Goal: Information Seeking & Learning: Learn about a topic

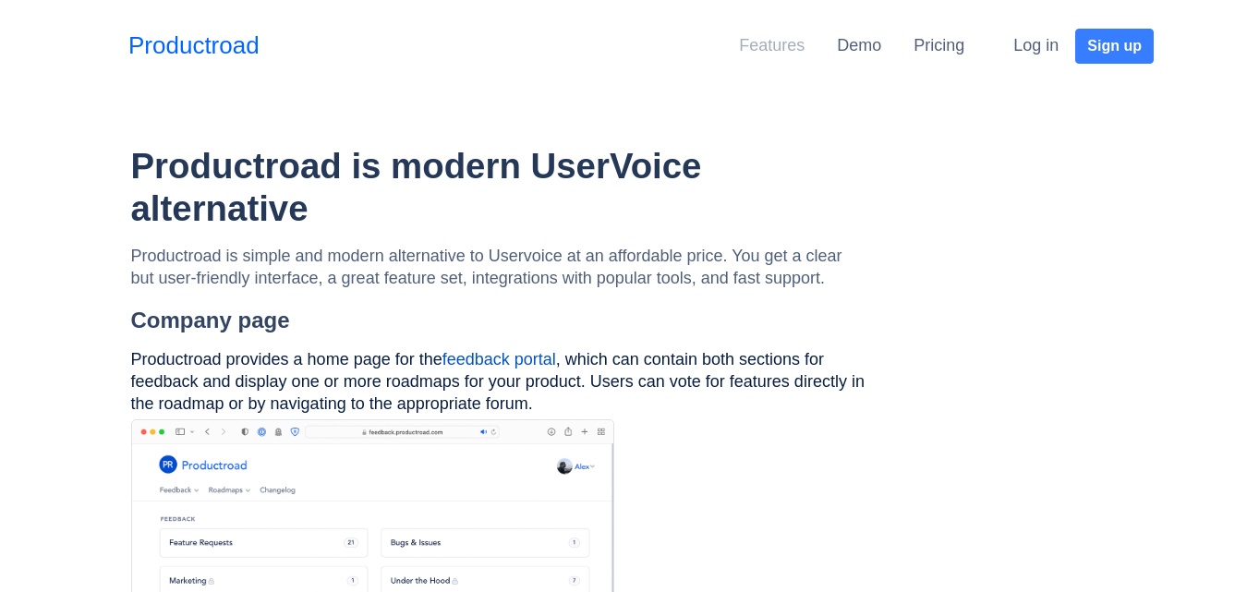
click at [766, 40] on link "Features" at bounding box center [772, 45] width 66 height 18
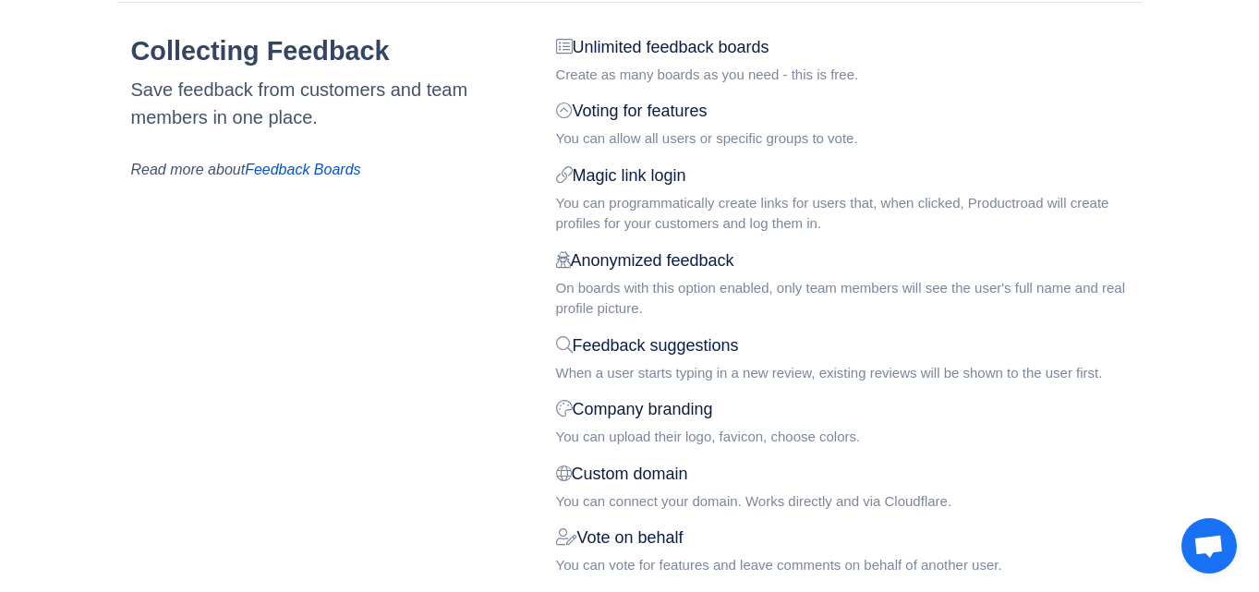
scroll to position [462, 0]
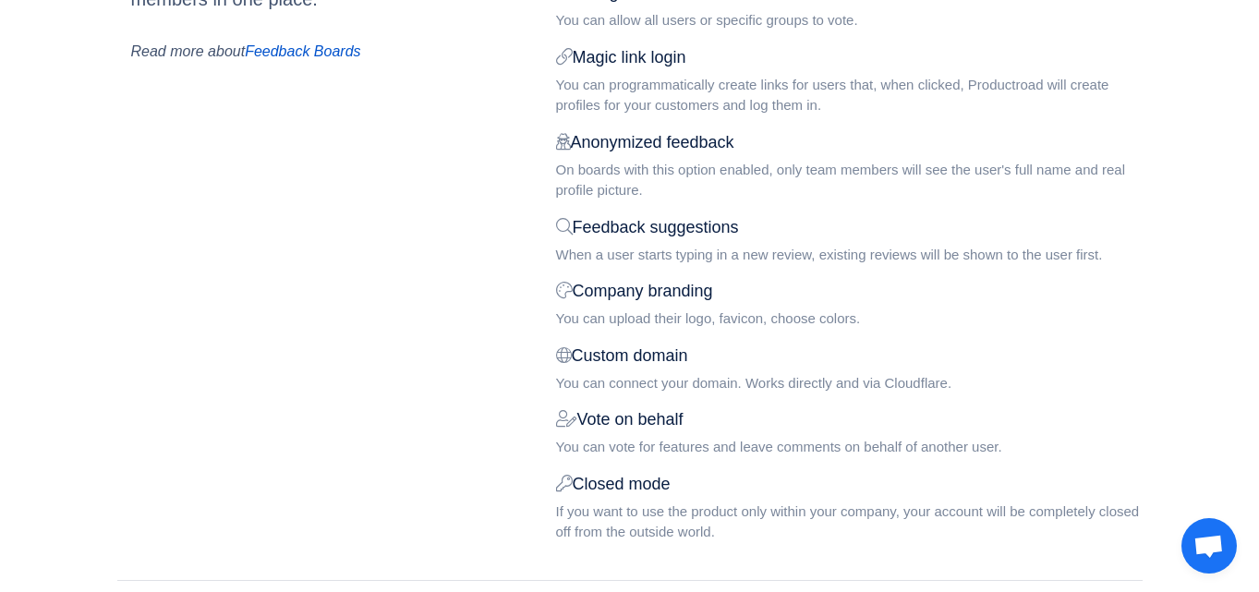
click at [682, 235] on div "Feedback suggestions" at bounding box center [849, 227] width 586 height 25
click at [682, 226] on div "Feedback suggestions" at bounding box center [849, 227] width 586 height 25
click at [664, 287] on div "Company branding" at bounding box center [849, 291] width 586 height 25
click at [642, 405] on div "Unlimited feedback boards Create as many boards as you need - this is free. Vot…" at bounding box center [849, 237] width 614 height 640
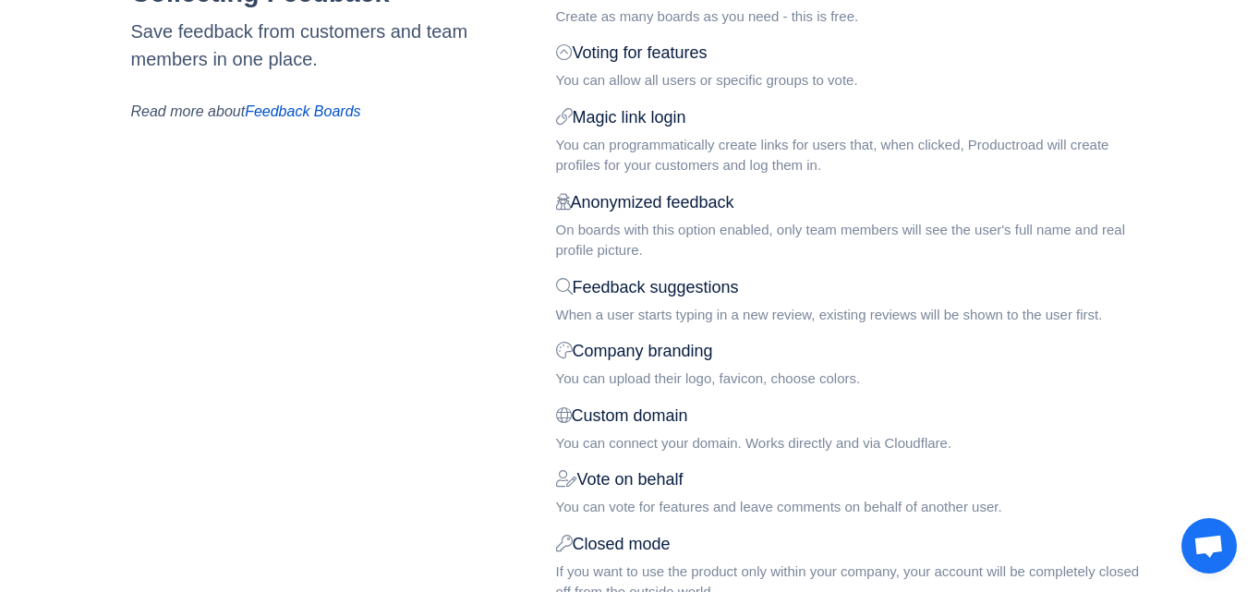
scroll to position [369, 0]
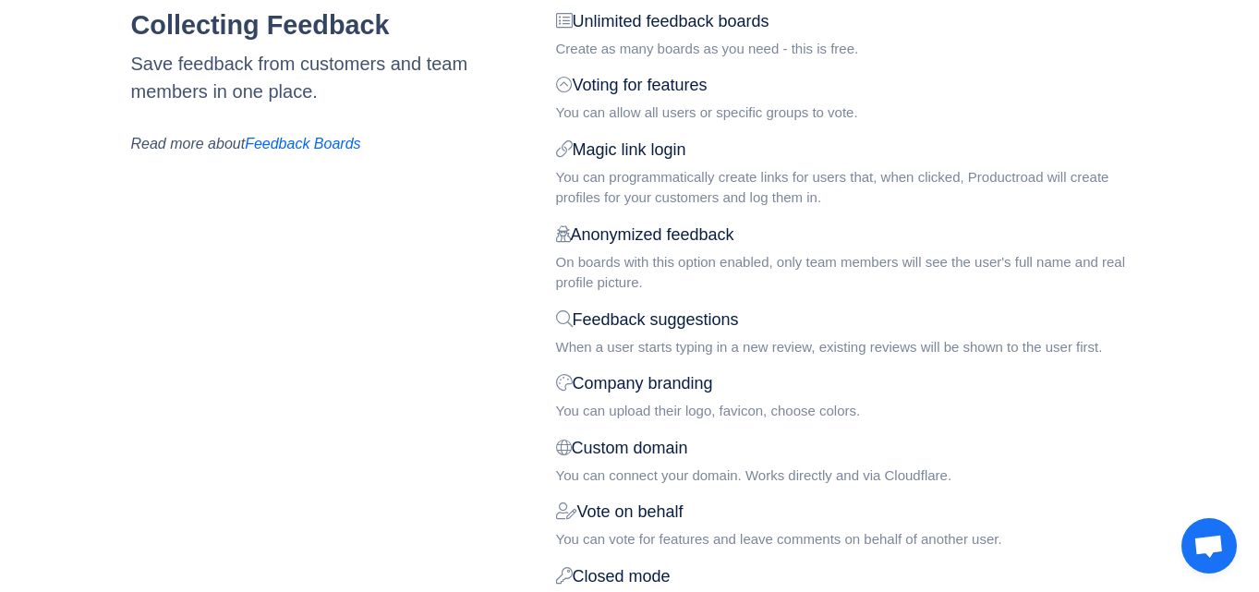
click at [289, 143] on link "Feedback Boards" at bounding box center [302, 144] width 115 height 16
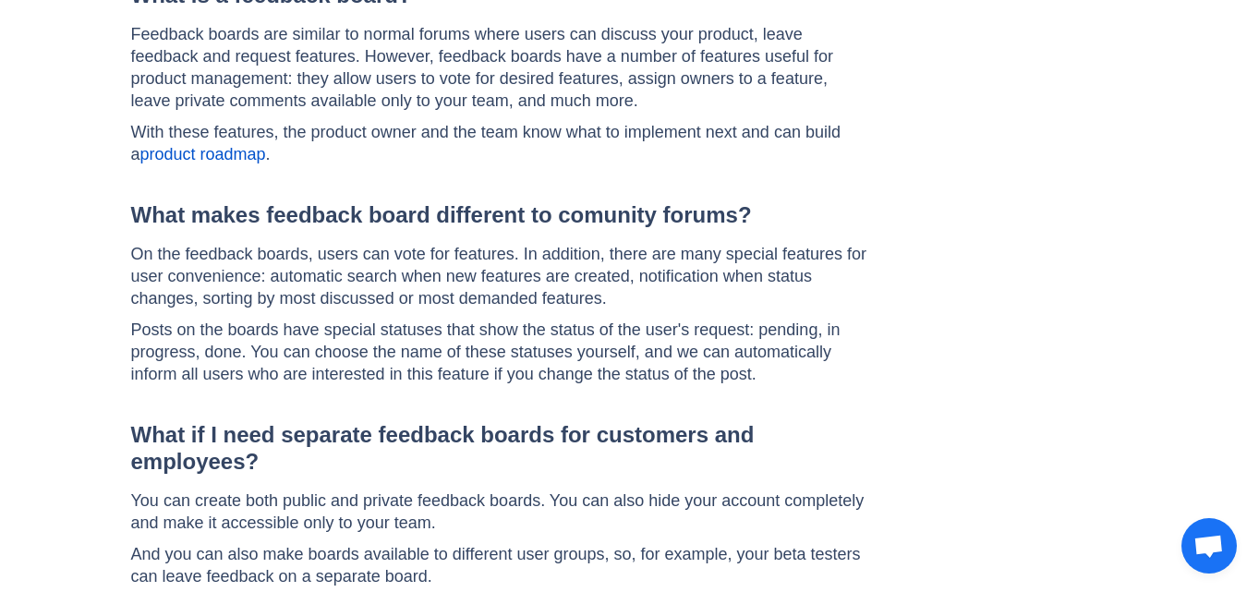
scroll to position [831, 0]
